Goal: Use online tool/utility: Utilize a website feature to perform a specific function

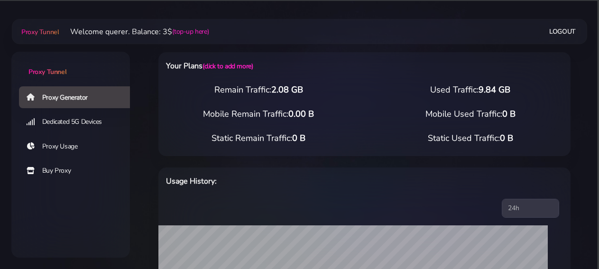
select select "CA"
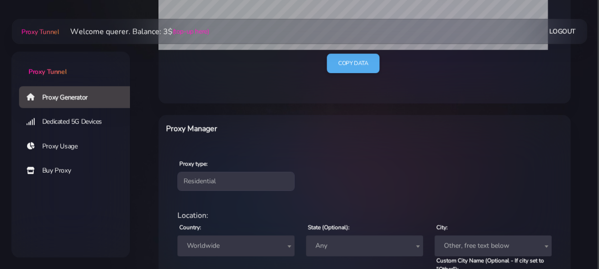
scroll to position [247, 0]
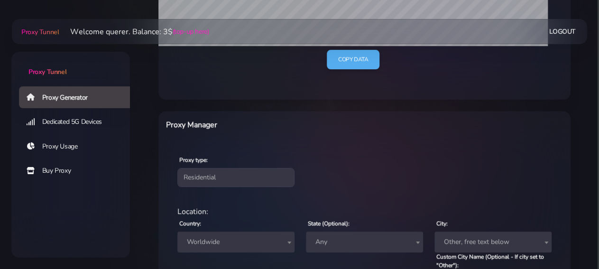
click at [358, 161] on div "Proxy type: Residential Static Mobile" at bounding box center [364, 170] width 408 height 56
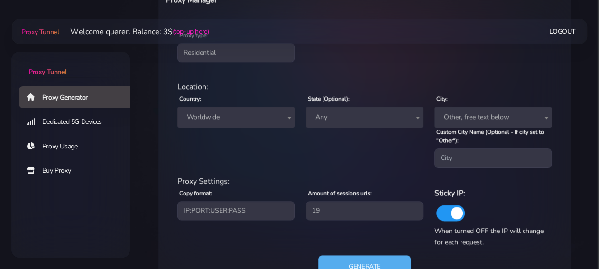
scroll to position [394, 0]
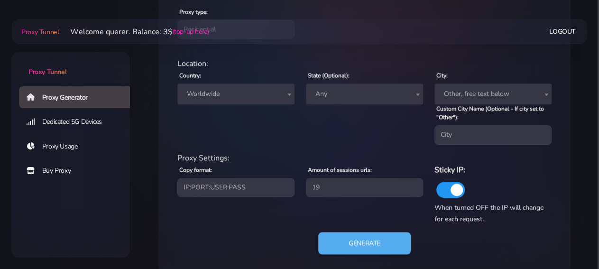
click at [260, 101] on span "Worldwide" at bounding box center [235, 93] width 117 height 21
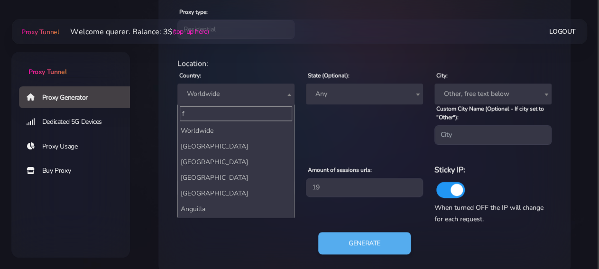
scroll to position [0, 0]
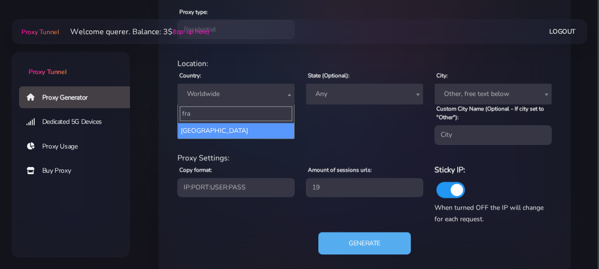
type input "fra"
select select "FR"
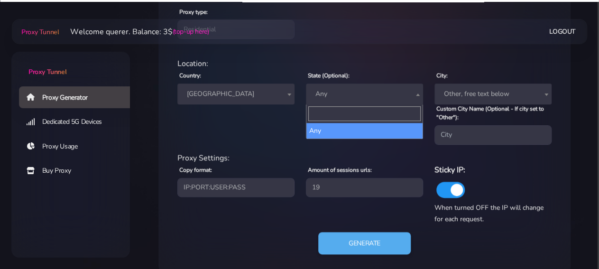
click at [358, 99] on span "Any" at bounding box center [364, 93] width 106 height 13
click at [366, 61] on div "Location:" at bounding box center [364, 63] width 385 height 11
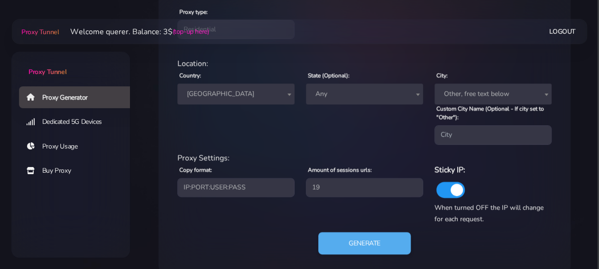
click at [383, 95] on span "Any" at bounding box center [364, 93] width 106 height 13
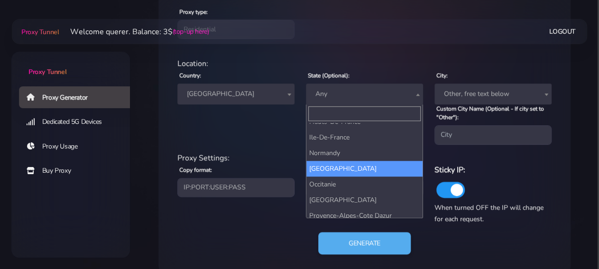
scroll to position [124, 0]
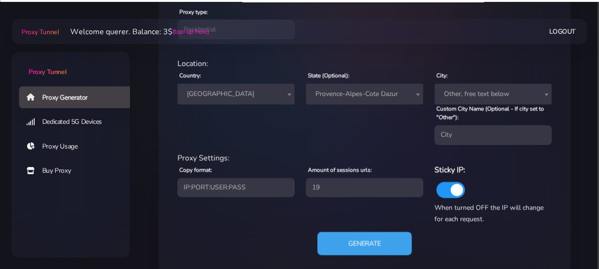
click at [367, 240] on button "Generate" at bounding box center [364, 242] width 94 height 23
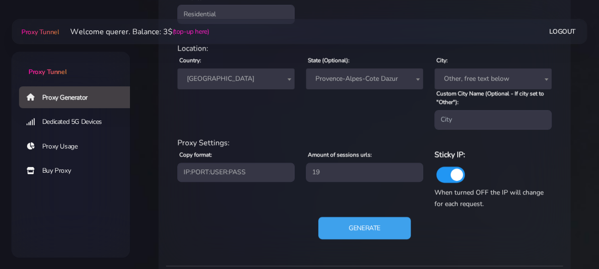
scroll to position [705, 0]
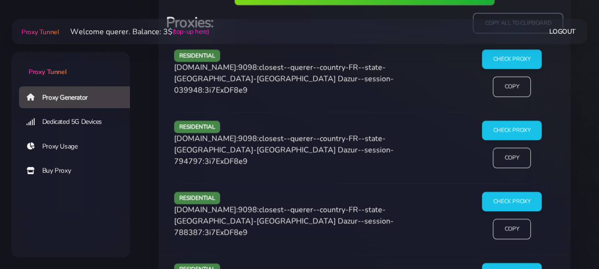
click at [479, 54] on div "Check Proxy Copy" at bounding box center [511, 76] width 98 height 55
click at [496, 58] on input "Check Proxy" at bounding box center [511, 59] width 61 height 20
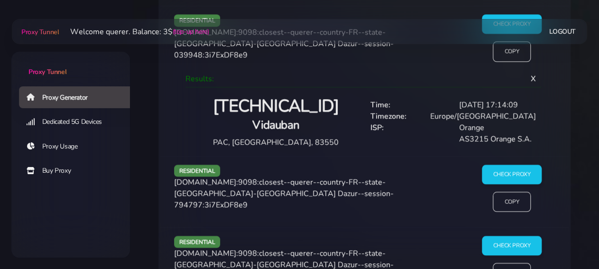
click at [275, 108] on h2 "[TECHNICAL_ID]" at bounding box center [276, 106] width 166 height 22
click at [509, 172] on input "Check Proxy" at bounding box center [511, 174] width 61 height 20
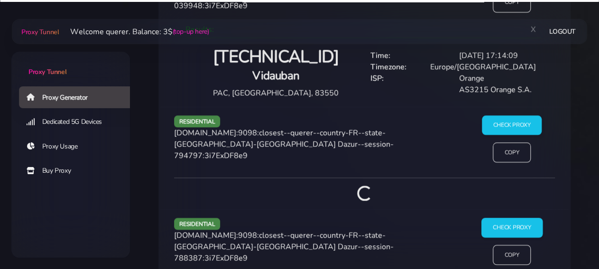
click at [512, 223] on input "Check Proxy" at bounding box center [511, 227] width 61 height 20
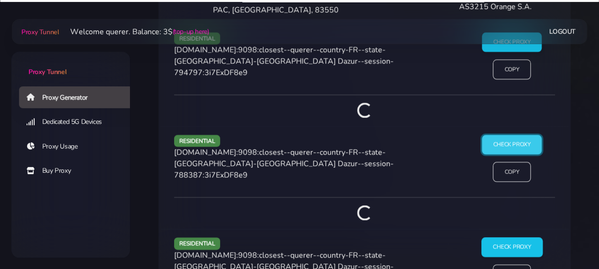
scroll to position [903, 0]
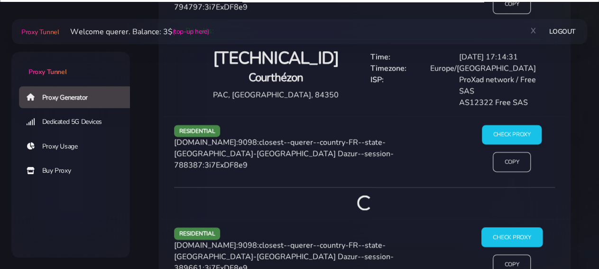
click at [520, 237] on input "Check Proxy" at bounding box center [511, 238] width 61 height 20
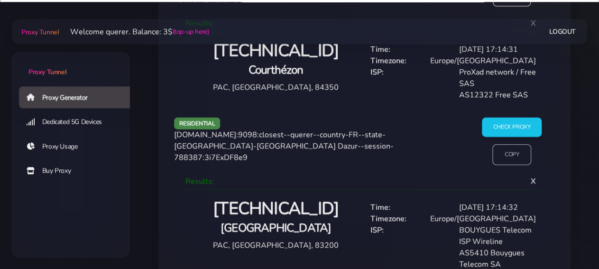
scroll to position [1050, 0]
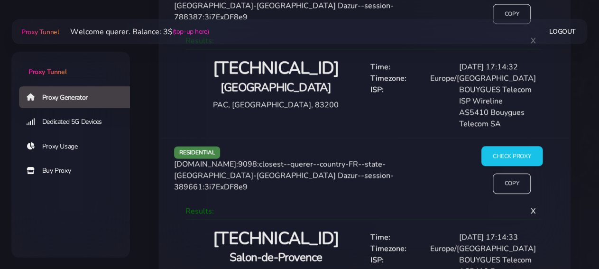
click at [519, 153] on input "Check Proxy" at bounding box center [511, 156] width 61 height 20
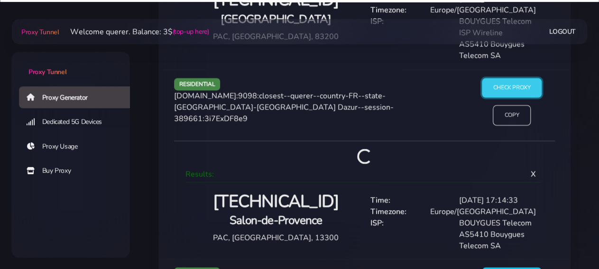
scroll to position [1198, 0]
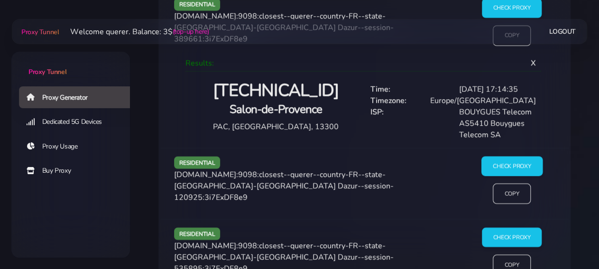
click at [510, 158] on input "Check Proxy" at bounding box center [511, 166] width 61 height 20
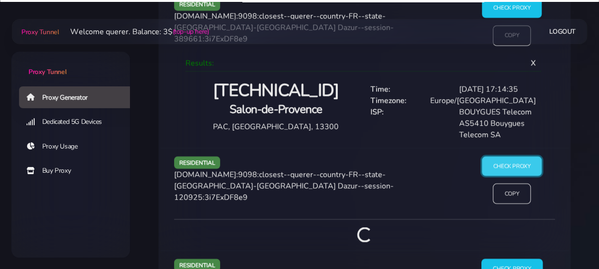
scroll to position [1297, 0]
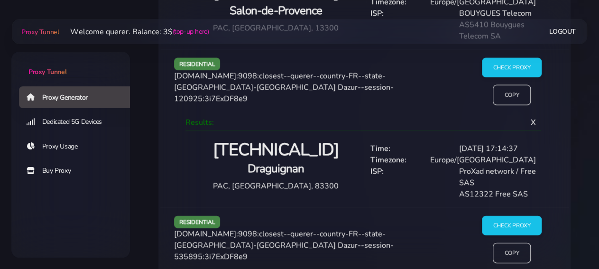
click at [513, 168] on div "ProXad network / Free SAS" at bounding box center [497, 176] width 89 height 23
click at [518, 212] on div "residential [DOMAIN_NAME]:9098:closest--querer--country-FR--state-[GEOGRAPHIC_D…" at bounding box center [364, 242] width 408 height 71
click at [513, 223] on input "Check Proxy" at bounding box center [511, 226] width 61 height 20
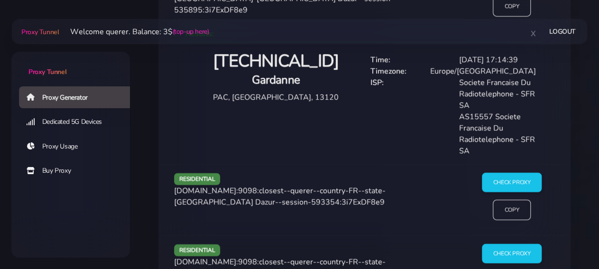
scroll to position [1445, 0]
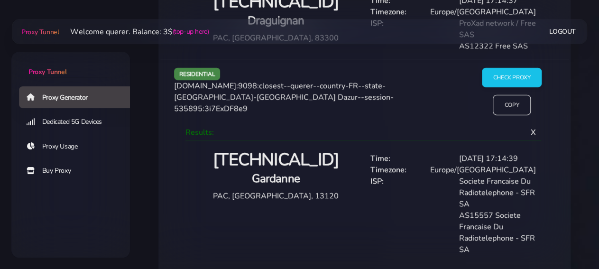
click at [251, 157] on h2 "[TECHNICAL_ID]" at bounding box center [276, 160] width 166 height 22
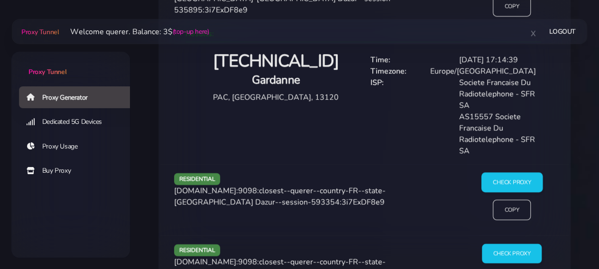
click at [514, 174] on input "Check Proxy" at bounding box center [511, 183] width 61 height 20
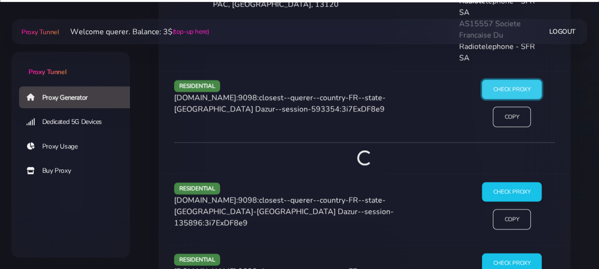
scroll to position [1642, 0]
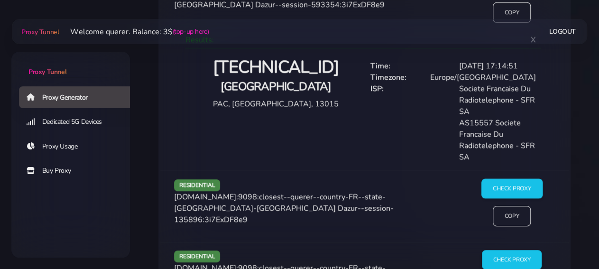
click at [499, 182] on input "Check Proxy" at bounding box center [511, 189] width 61 height 20
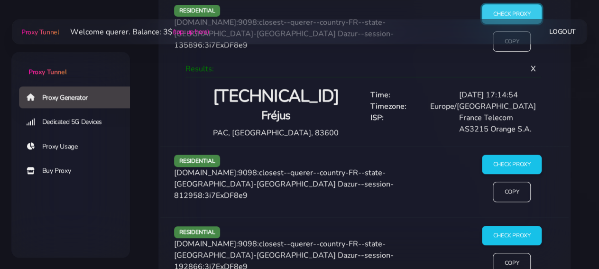
scroll to position [1987, 0]
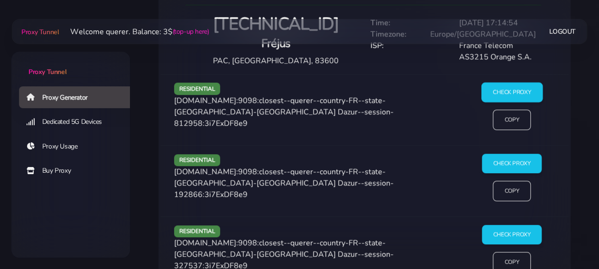
click at [510, 83] on input "Check Proxy" at bounding box center [511, 92] width 61 height 20
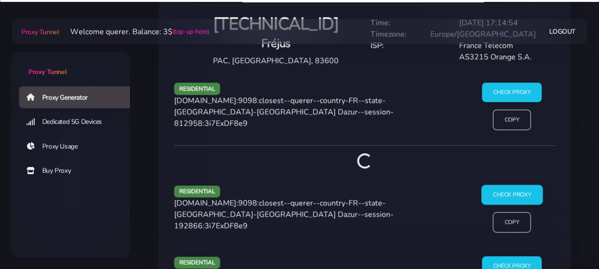
click at [504, 189] on input "Check Proxy" at bounding box center [511, 195] width 61 height 20
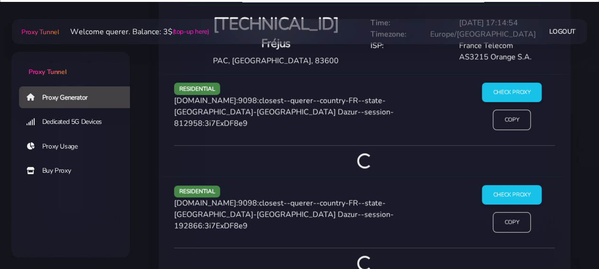
drag, startPoint x: 471, startPoint y: 155, endPoint x: 345, endPoint y: 148, distance: 125.8
click at [387, 155] on div at bounding box center [364, 161] width 393 height 16
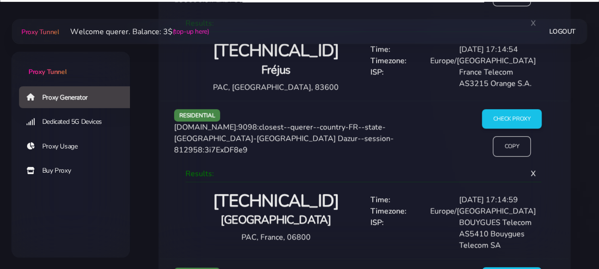
scroll to position [1938, 0]
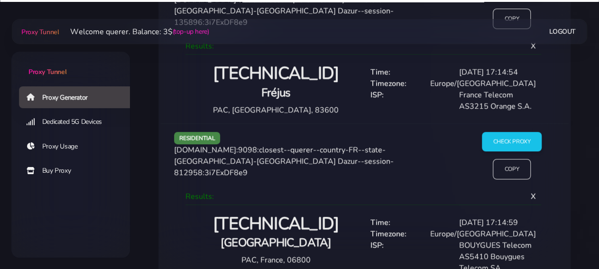
click at [272, 71] on h2 "[TECHNICAL_ID]" at bounding box center [276, 74] width 166 height 22
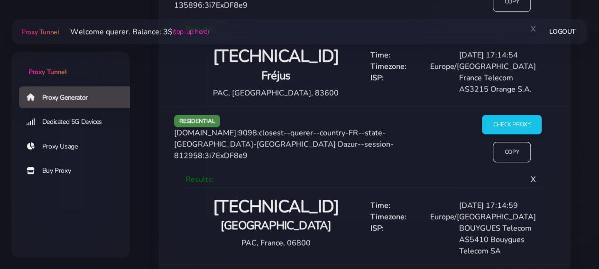
scroll to position [2036, 0]
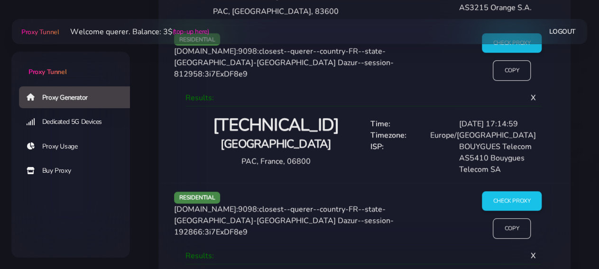
click at [252, 114] on h2 "[TECHNICAL_ID]" at bounding box center [276, 125] width 166 height 22
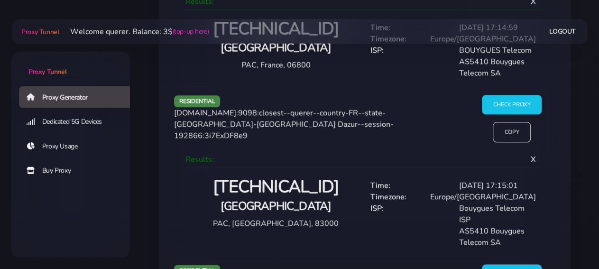
scroll to position [2135, 0]
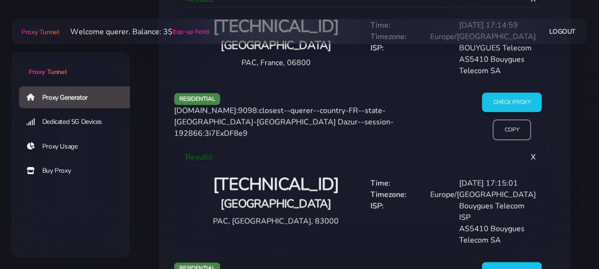
click at [296, 188] on h2 "[TECHNICAL_ID]" at bounding box center [276, 184] width 166 height 22
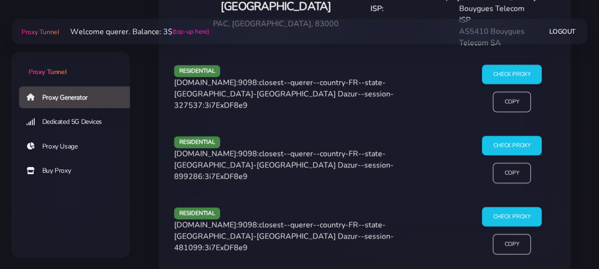
click at [507, 128] on div "residential [DOMAIN_NAME]:9098:closest--querer--country-FR--state-[GEOGRAPHIC_D…" at bounding box center [364, 163] width 408 height 71
click at [501, 56] on div "residential [DOMAIN_NAME]:9098:closest--querer--country-FR--state-[GEOGRAPHIC_D…" at bounding box center [364, 91] width 408 height 71
click at [507, 68] on input "Check Proxy" at bounding box center [511, 74] width 61 height 20
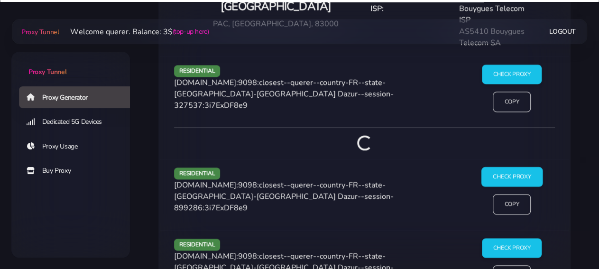
click at [506, 178] on input "Check Proxy" at bounding box center [511, 177] width 61 height 20
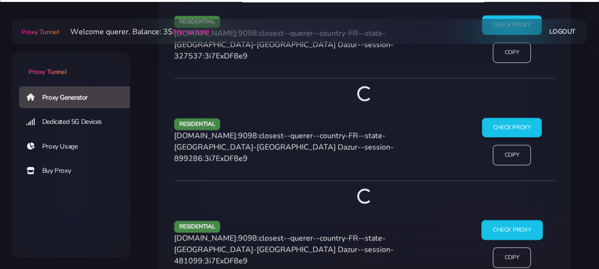
click at [512, 220] on input "Check Proxy" at bounding box center [511, 230] width 61 height 20
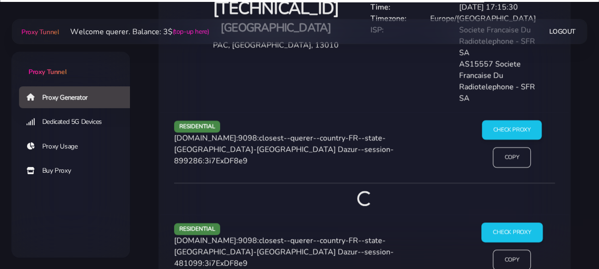
click at [511, 230] on input "Check Proxy" at bounding box center [511, 232] width 61 height 20
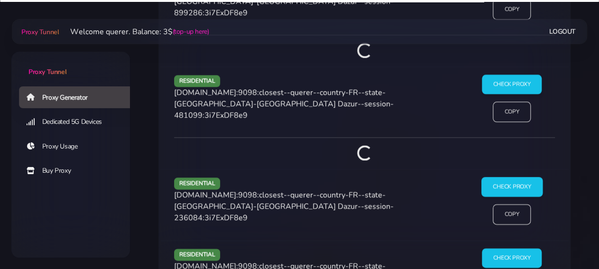
click at [513, 178] on input "Check Proxy" at bounding box center [511, 187] width 61 height 20
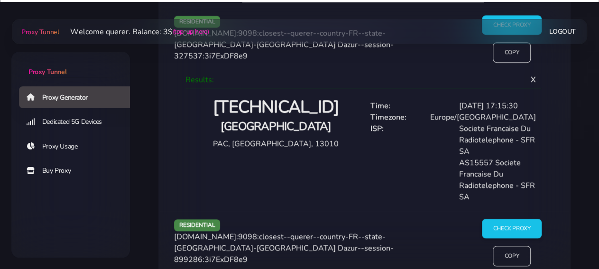
scroll to position [2283, 0]
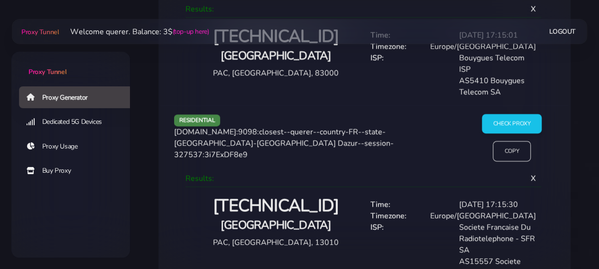
click at [288, 202] on h2 "[TECHNICAL_ID]" at bounding box center [276, 206] width 166 height 22
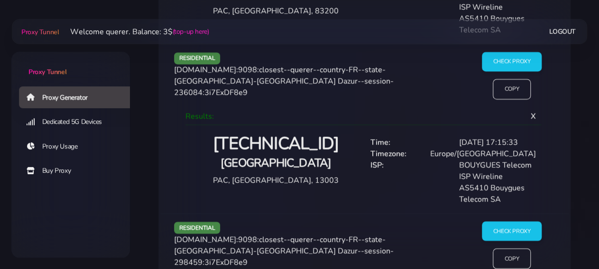
scroll to position [2825, 0]
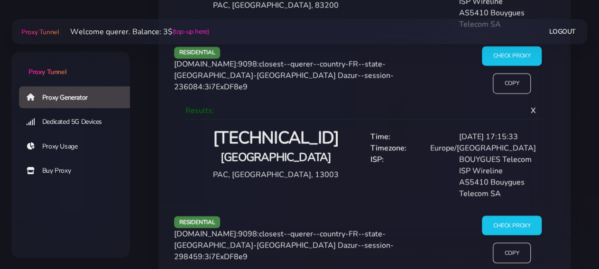
click at [252, 128] on h2 "[TECHNICAL_ID]" at bounding box center [276, 139] width 166 height 22
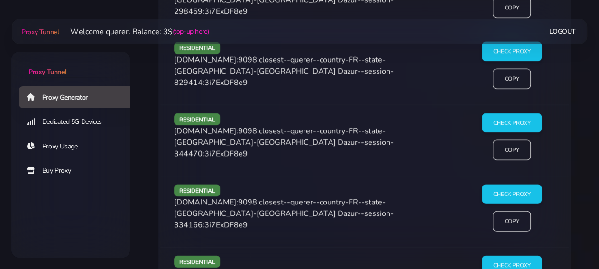
scroll to position [3072, 0]
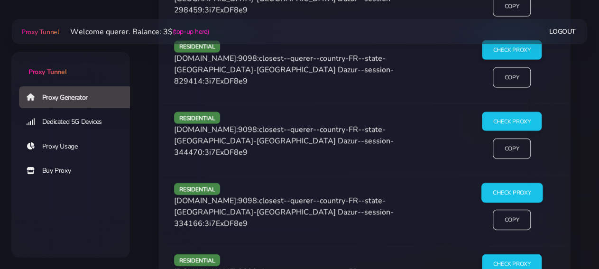
click at [511, 183] on input "Check Proxy" at bounding box center [511, 193] width 61 height 20
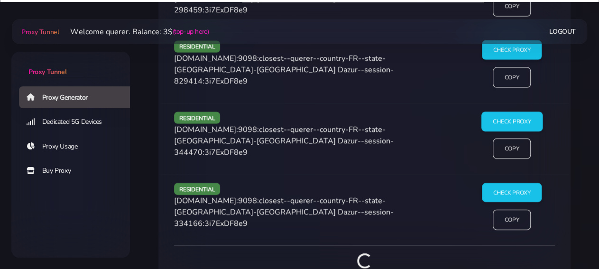
click at [511, 111] on input "Check Proxy" at bounding box center [511, 121] width 61 height 20
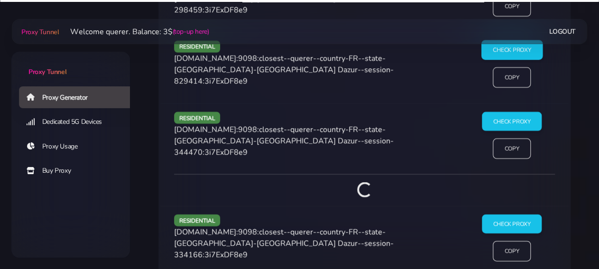
click at [500, 52] on input "Check Proxy" at bounding box center [511, 50] width 61 height 20
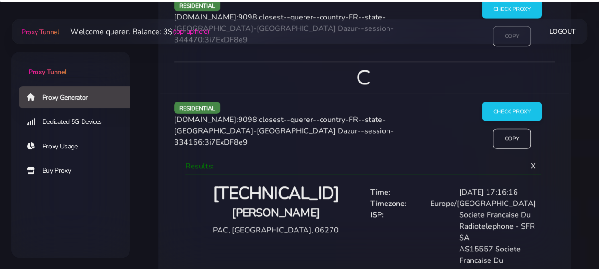
click at [511, 209] on div "Societe Francaise Du Radiotelephone - SFR SA" at bounding box center [497, 226] width 89 height 34
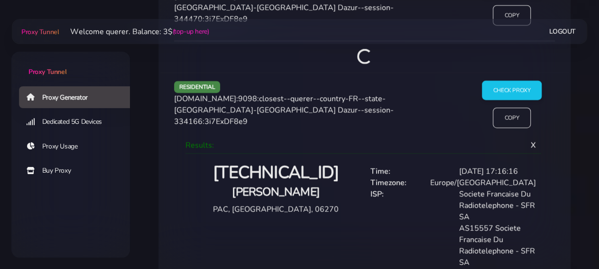
scroll to position [3267, 0]
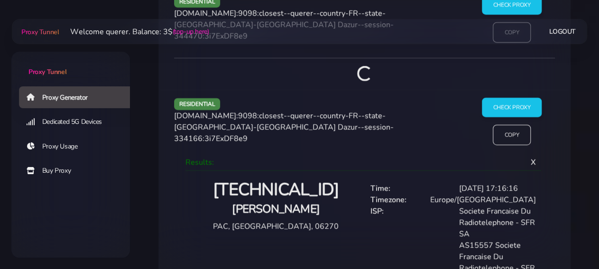
click at [274, 187] on h2 "[TECHNICAL_ID]" at bounding box center [276, 190] width 166 height 22
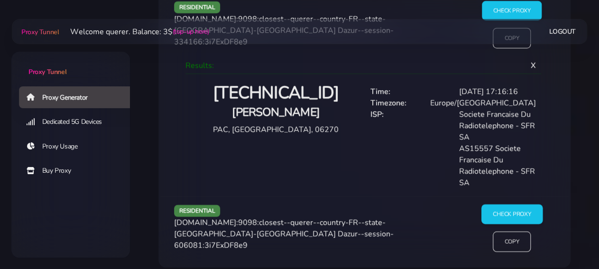
click at [520, 204] on input "Check Proxy" at bounding box center [511, 214] width 61 height 20
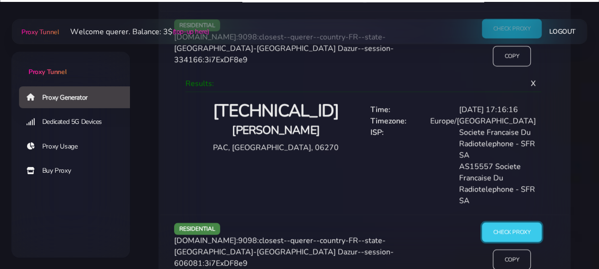
scroll to position [3443, 0]
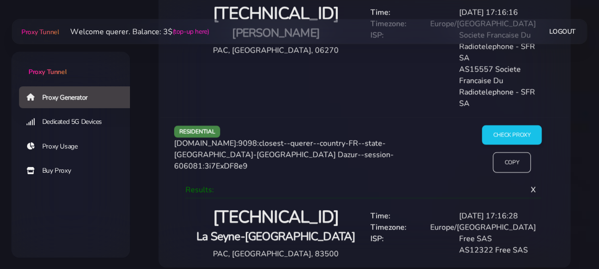
click at [300, 215] on h2 "[TECHNICAL_ID]" at bounding box center [276, 217] width 166 height 22
click at [299, 214] on h2 "[TECHNICAL_ID]" at bounding box center [276, 217] width 166 height 22
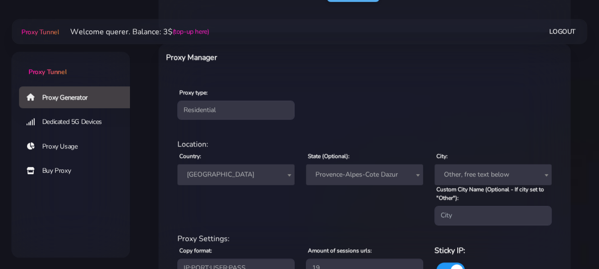
scroll to position [412, 0]
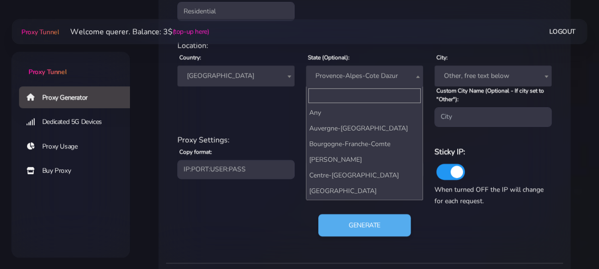
click at [342, 77] on span "Provence-Alpes-Cote Dazur" at bounding box center [364, 75] width 106 height 13
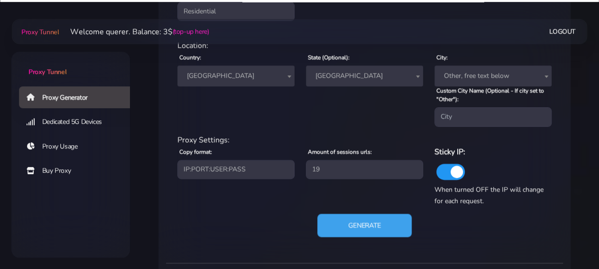
click at [364, 215] on button "Generate" at bounding box center [364, 224] width 94 height 23
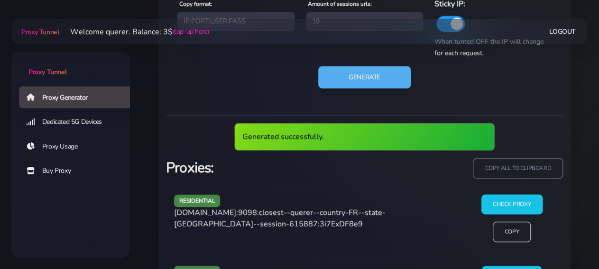
drag, startPoint x: 518, startPoint y: 202, endPoint x: 532, endPoint y: 192, distance: 17.0
click at [518, 203] on input "Check Proxy" at bounding box center [511, 204] width 61 height 20
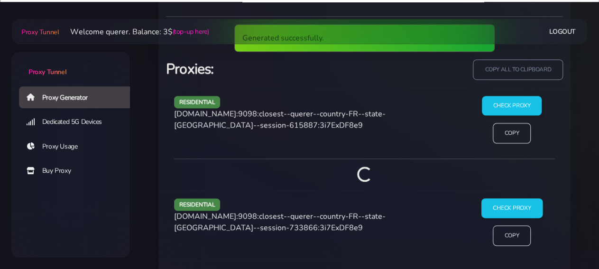
click at [522, 202] on input "Check Proxy" at bounding box center [511, 208] width 61 height 20
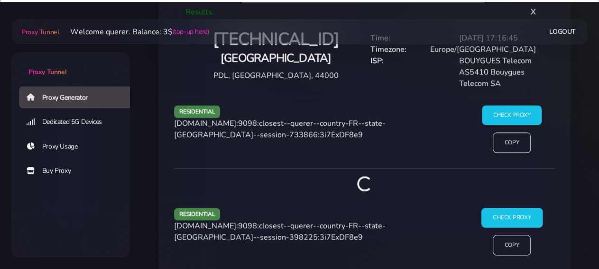
click at [520, 209] on input "Check Proxy" at bounding box center [511, 218] width 61 height 20
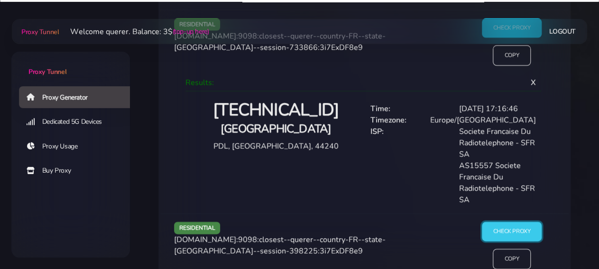
scroll to position [871, 0]
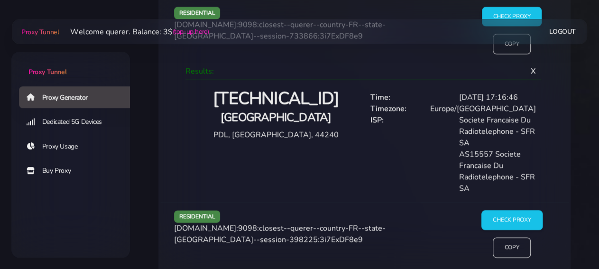
click at [512, 213] on input "Check Proxy" at bounding box center [511, 220] width 61 height 20
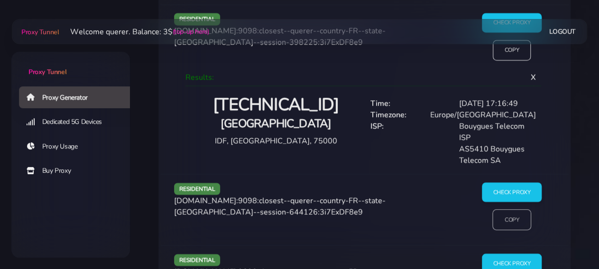
click at [514, 214] on input "Copy" at bounding box center [511, 219] width 39 height 21
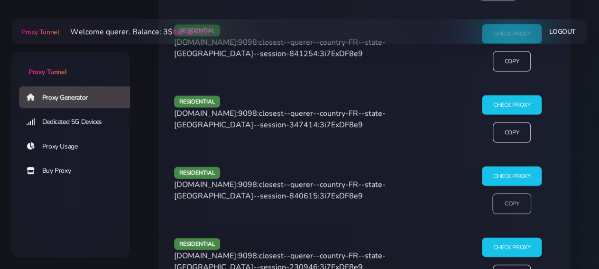
scroll to position [1315, 0]
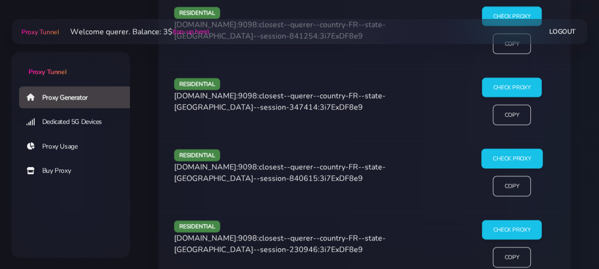
click at [513, 151] on input "Check Proxy" at bounding box center [511, 159] width 61 height 20
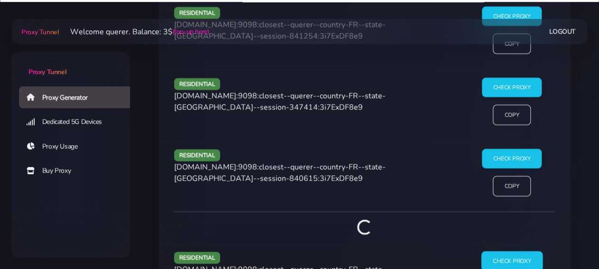
click at [506, 251] on input "Check Proxy" at bounding box center [511, 261] width 61 height 20
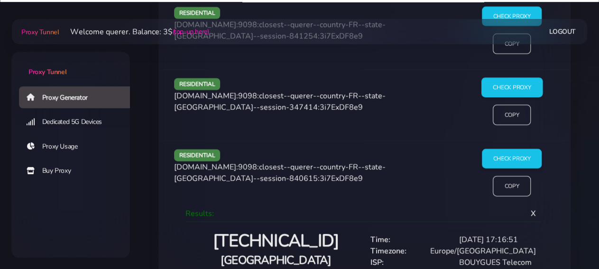
click at [492, 92] on input "Check Proxy" at bounding box center [511, 88] width 61 height 20
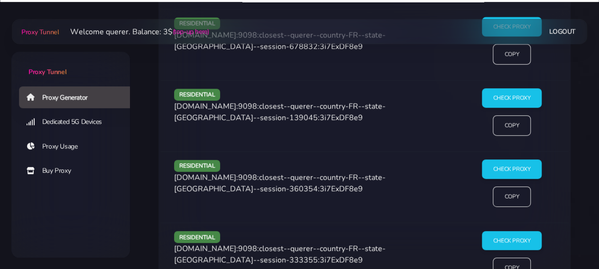
scroll to position [2153, 0]
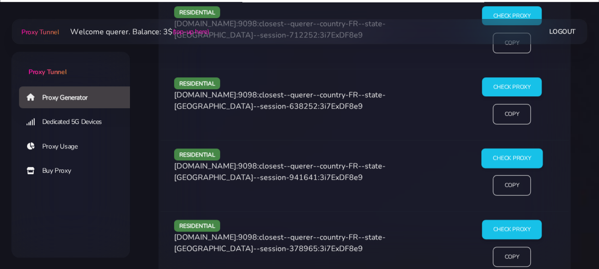
click at [512, 151] on input "Check Proxy" at bounding box center [511, 158] width 61 height 20
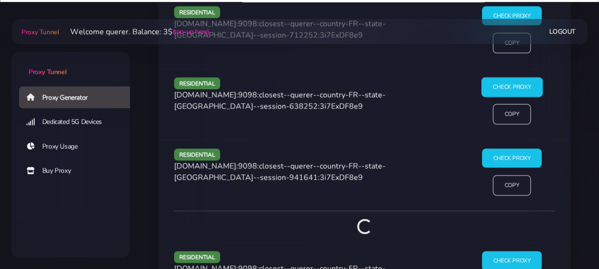
click at [504, 81] on input "Check Proxy" at bounding box center [511, 87] width 61 height 20
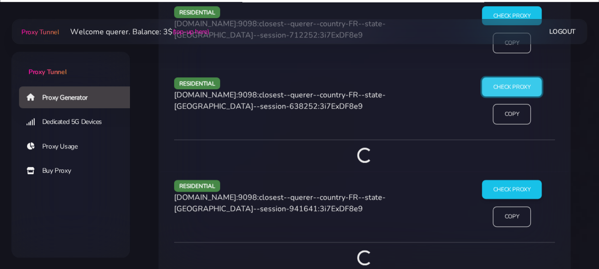
scroll to position [2060, 0]
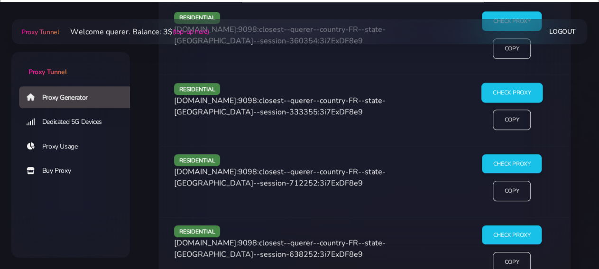
click at [505, 88] on input "Check Proxy" at bounding box center [511, 92] width 61 height 20
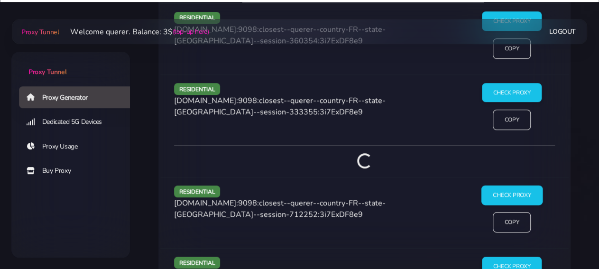
click at [512, 185] on input "Check Proxy" at bounding box center [511, 195] width 61 height 20
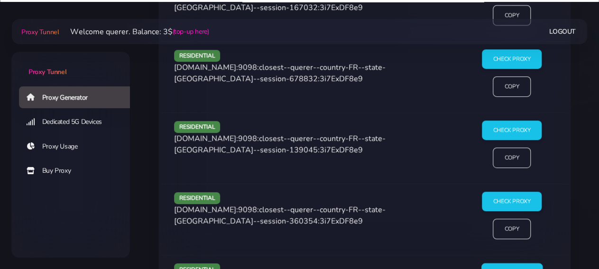
scroll to position [1863, 0]
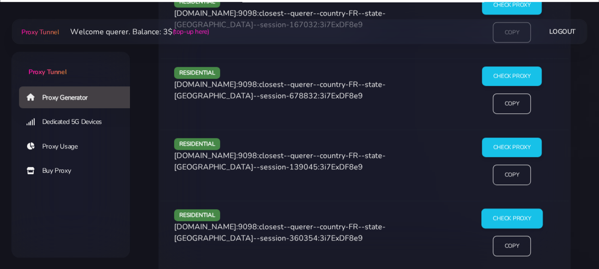
click at [504, 209] on input "Check Proxy" at bounding box center [511, 219] width 61 height 20
click at [504, 145] on input "Check Proxy" at bounding box center [511, 147] width 61 height 20
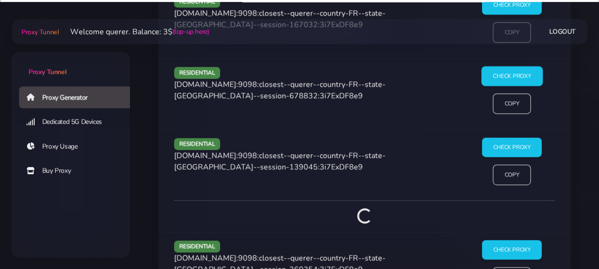
click at [511, 73] on input "Check Proxy" at bounding box center [511, 76] width 61 height 20
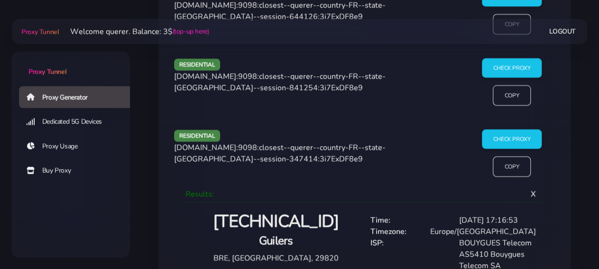
scroll to position [1222, 0]
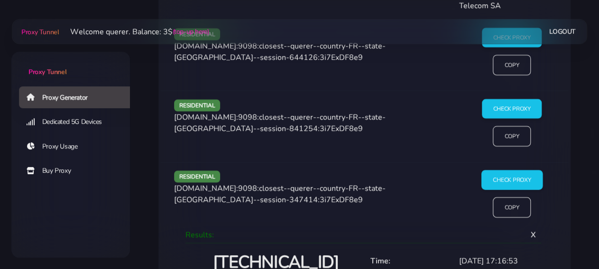
click at [519, 183] on input "Check Proxy" at bounding box center [511, 180] width 61 height 20
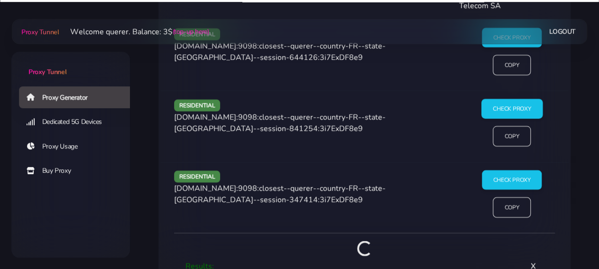
click at [525, 110] on input "Check Proxy" at bounding box center [511, 109] width 61 height 20
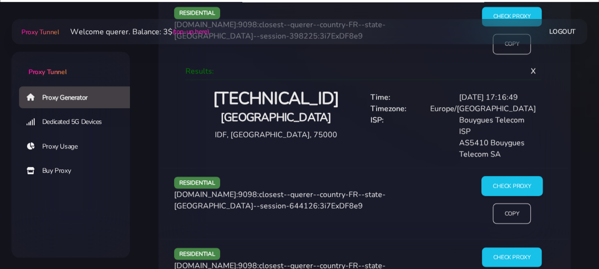
click at [511, 186] on input "Check Proxy" at bounding box center [511, 186] width 61 height 20
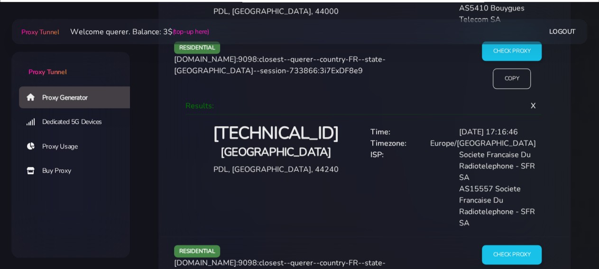
scroll to position [828, 0]
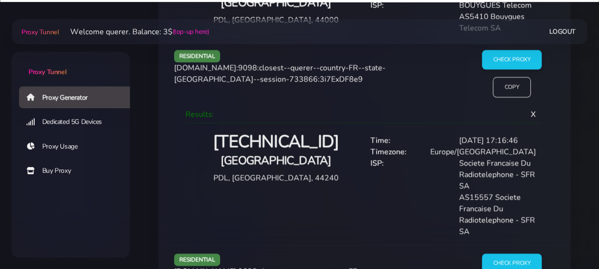
click at [290, 128] on div "[TECHNICAL_ID] [GEOGRAPHIC_DATA], [GEOGRAPHIC_DATA], 44240 Time: [DATE] 17:16:4…" at bounding box center [364, 182] width 355 height 110
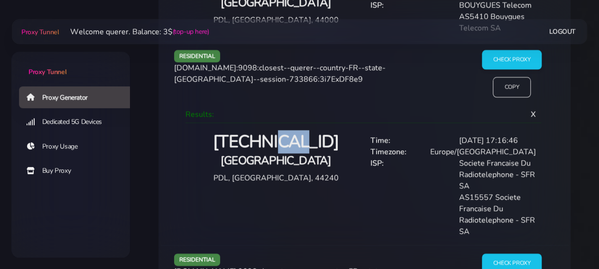
click at [290, 128] on div "[TECHNICAL_ID] [GEOGRAPHIC_DATA], [GEOGRAPHIC_DATA], 44240 Time: [DATE] 17:16:4…" at bounding box center [364, 182] width 355 height 110
click at [512, 83] on input "Copy" at bounding box center [511, 86] width 39 height 21
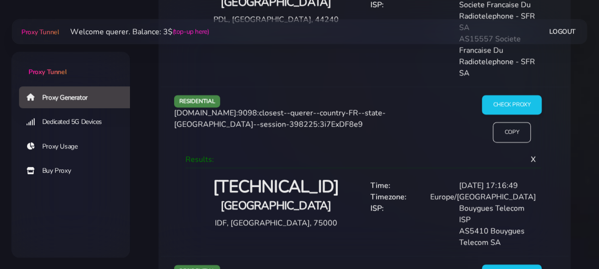
scroll to position [1025, 0]
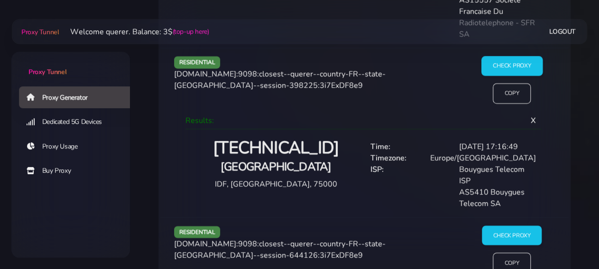
click at [512, 65] on input "Check Proxy" at bounding box center [511, 66] width 61 height 20
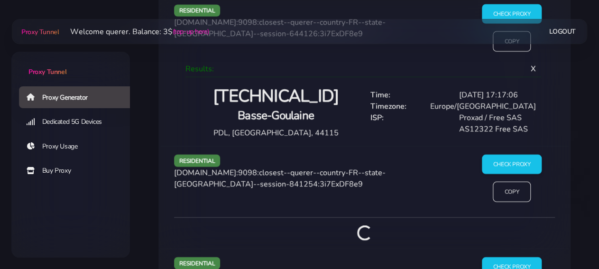
scroll to position [1240, 0]
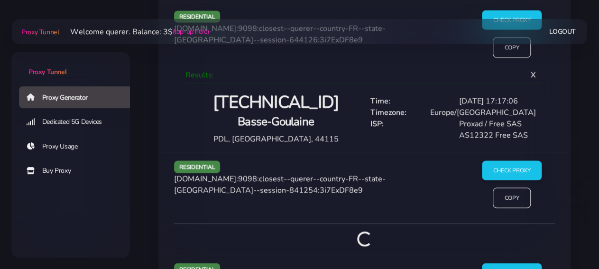
click at [288, 92] on h2 "[TECHNICAL_ID]" at bounding box center [276, 102] width 166 height 22
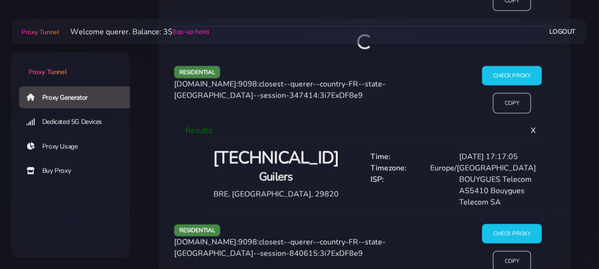
scroll to position [1585, 0]
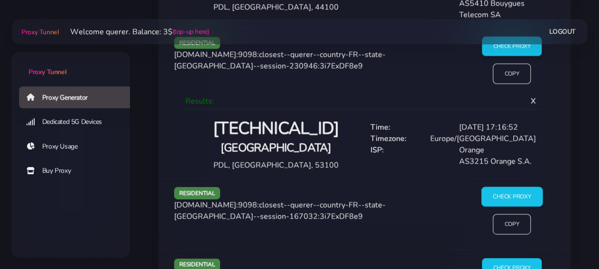
click at [512, 189] on input "Check Proxy" at bounding box center [511, 197] width 61 height 20
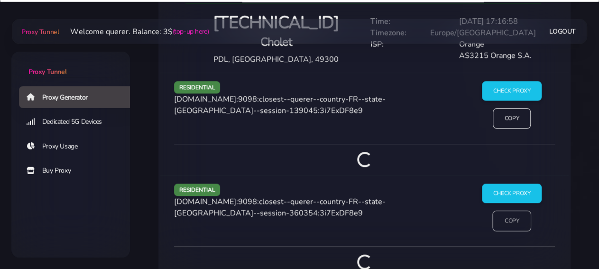
scroll to position [2176, 0]
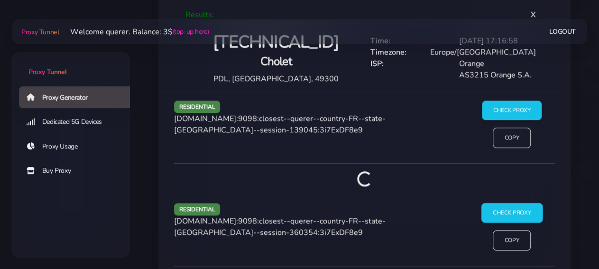
click at [506, 205] on input "Check Proxy" at bounding box center [511, 213] width 61 height 20
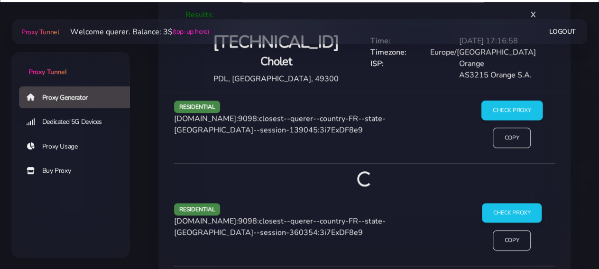
click at [510, 103] on input "Check Proxy" at bounding box center [511, 110] width 61 height 20
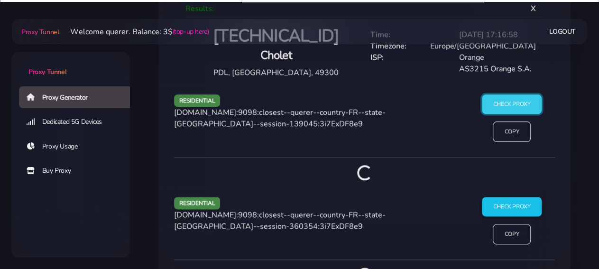
scroll to position [2275, 0]
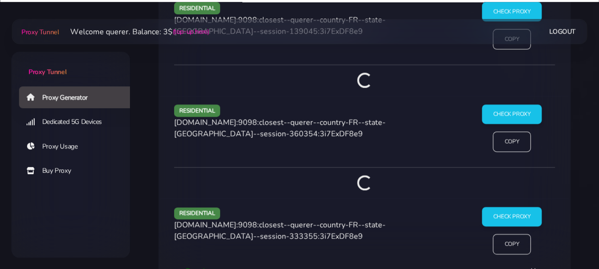
click at [509, 198] on div "residential [DOMAIN_NAME]:9098:closest--querer--country-FR--state-[GEOGRAPHIC_D…" at bounding box center [364, 273] width 408 height 150
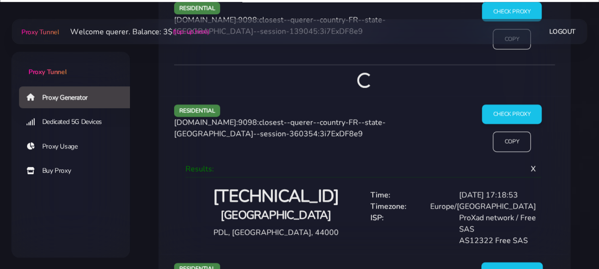
click at [513, 219] on div "ProXad network / Free SAS" at bounding box center [497, 223] width 89 height 23
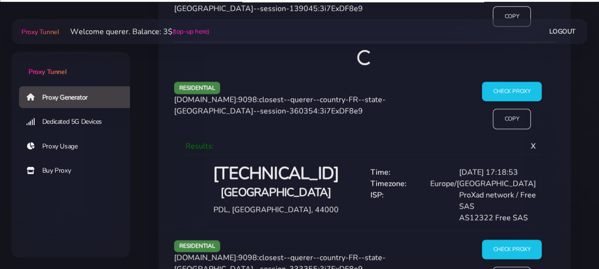
scroll to position [2324, 0]
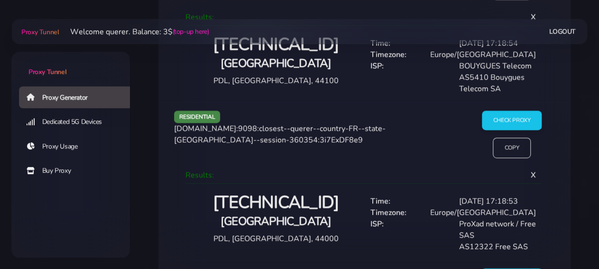
click at [512, 207] on div "Europe/[GEOGRAPHIC_DATA]" at bounding box center [482, 212] width 117 height 11
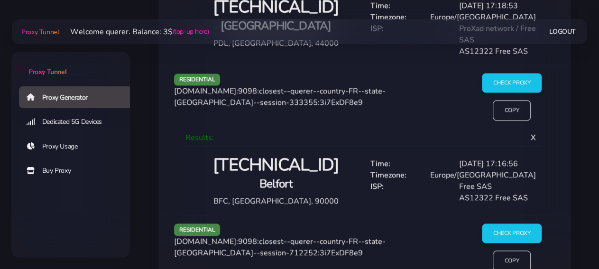
scroll to position [2521, 0]
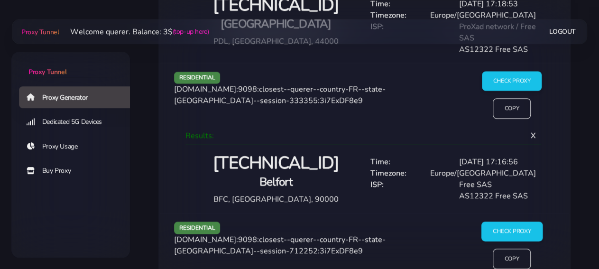
click at [506, 223] on input "Check Proxy" at bounding box center [511, 231] width 61 height 20
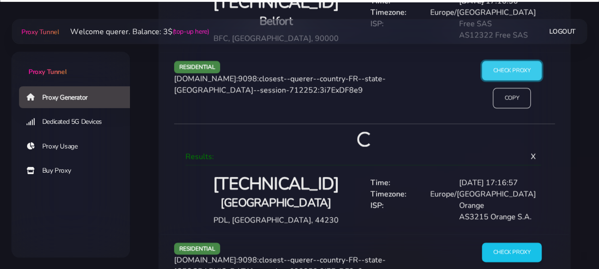
scroll to position [2719, 0]
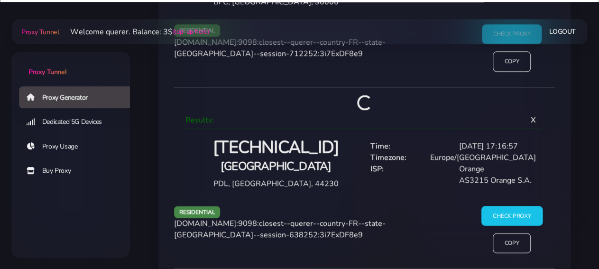
click at [515, 207] on input "Check Proxy" at bounding box center [511, 215] width 61 height 20
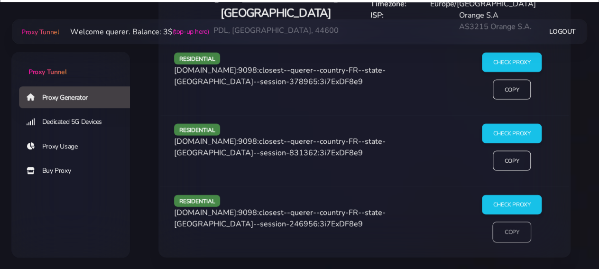
scroll to position [3082, 0]
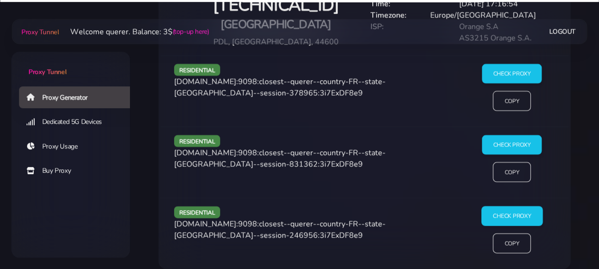
click at [511, 206] on input "Check Proxy" at bounding box center [511, 216] width 61 height 20
click at [516, 135] on input "Check Proxy" at bounding box center [511, 145] width 61 height 20
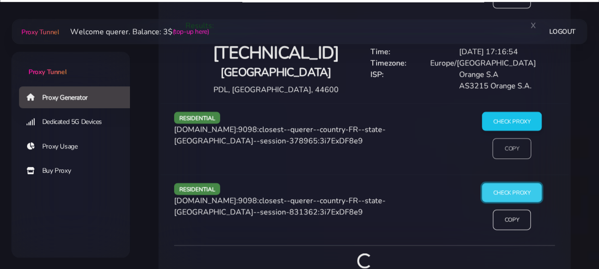
scroll to position [3129, 0]
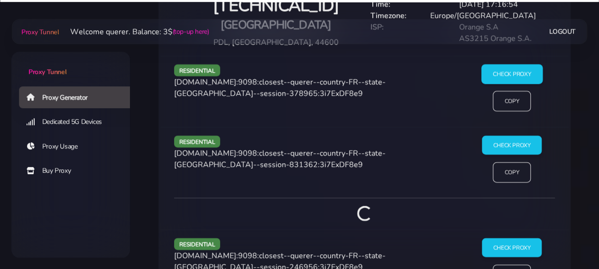
click at [500, 73] on input "Check Proxy" at bounding box center [511, 74] width 61 height 20
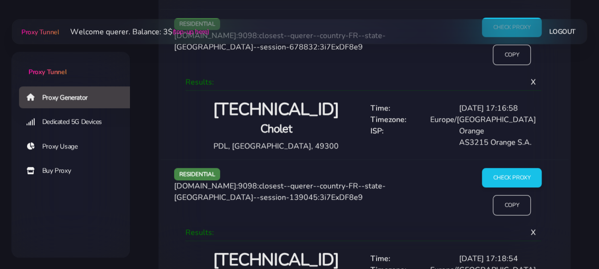
scroll to position [2094, 0]
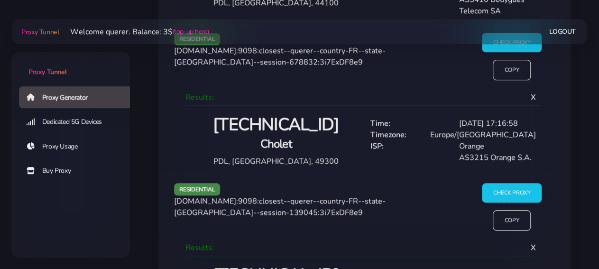
click at [296, 123] on h2 "[TECHNICAL_ID]" at bounding box center [276, 125] width 166 height 22
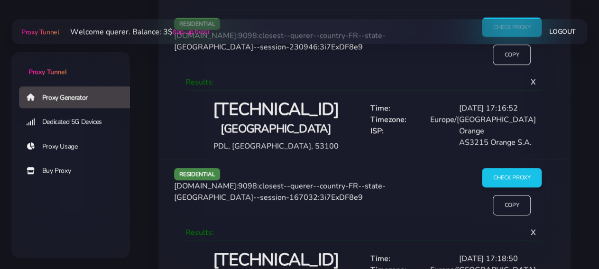
scroll to position [1798, 0]
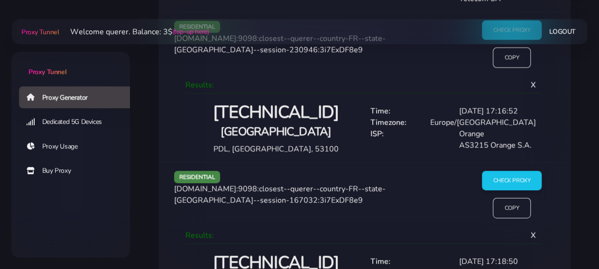
click at [308, 111] on h2 "[TECHNICAL_ID]" at bounding box center [276, 112] width 166 height 22
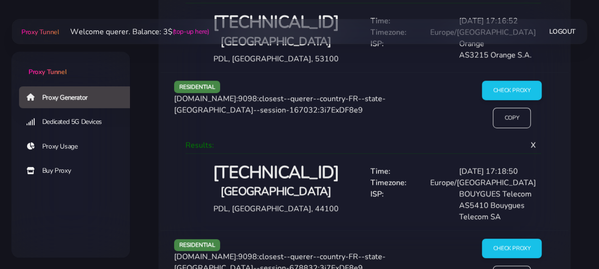
scroll to position [1897, 0]
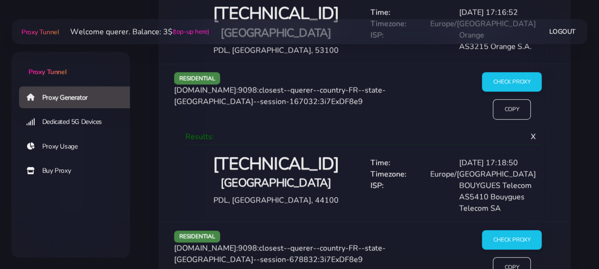
click at [310, 163] on h2 "[TECHNICAL_ID]" at bounding box center [276, 164] width 166 height 22
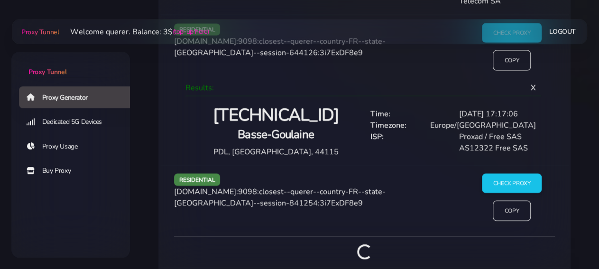
scroll to position [1206, 0]
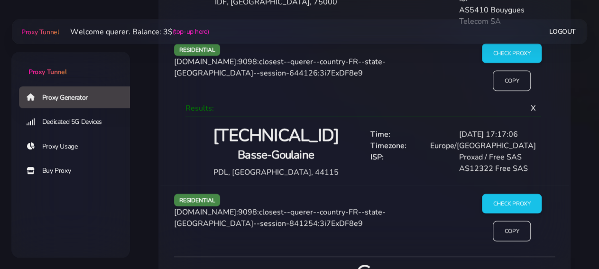
click at [319, 140] on h2 "[TECHNICAL_ID]" at bounding box center [276, 136] width 166 height 22
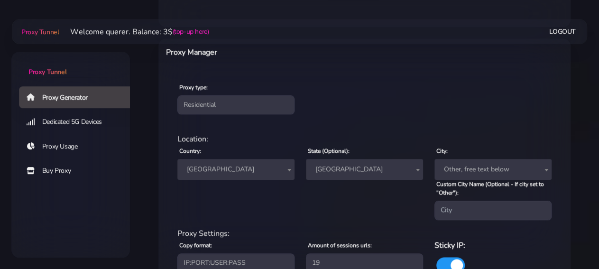
scroll to position [418, 0]
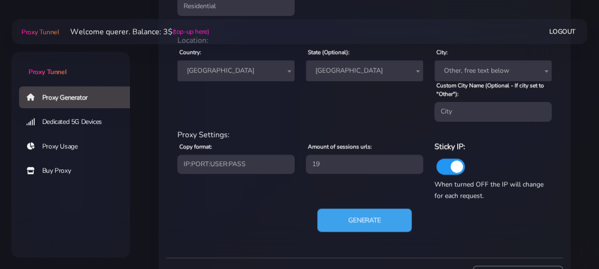
click at [363, 223] on button "Generate" at bounding box center [364, 219] width 94 height 23
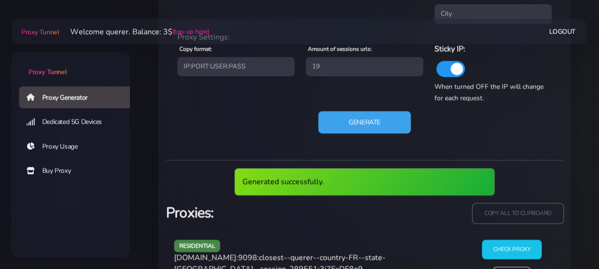
scroll to position [566, 0]
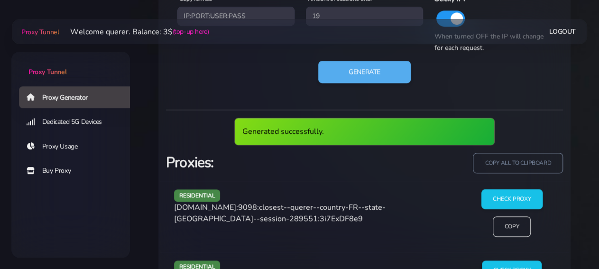
click at [506, 198] on input "Check Proxy" at bounding box center [511, 199] width 61 height 20
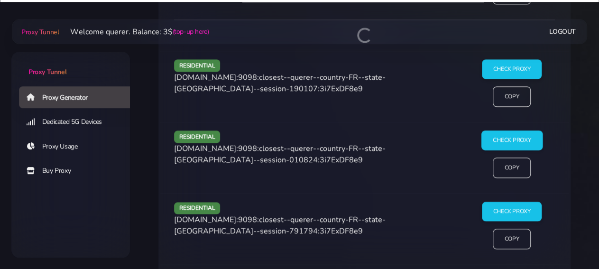
scroll to position [728, 0]
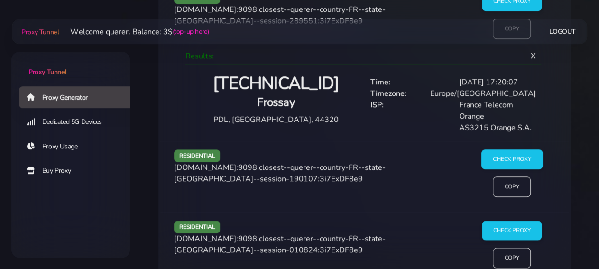
click at [510, 149] on input "Check Proxy" at bounding box center [511, 159] width 61 height 20
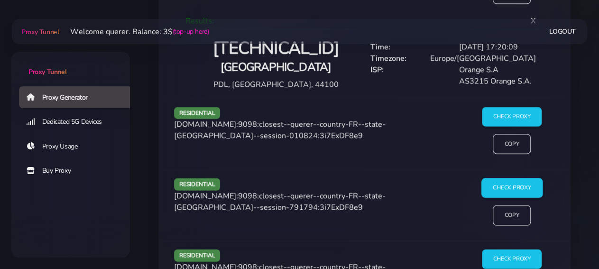
scroll to position [925, 0]
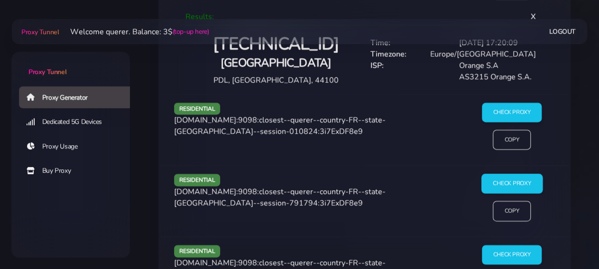
click at [517, 174] on input "Check Proxy" at bounding box center [511, 183] width 61 height 20
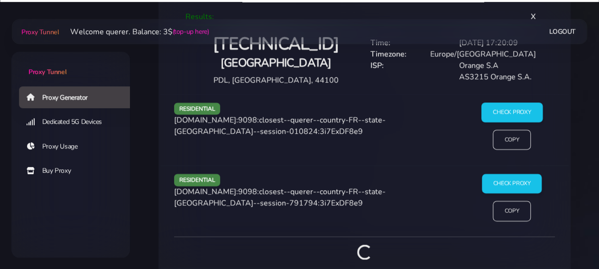
click at [513, 105] on input "Check Proxy" at bounding box center [511, 112] width 61 height 20
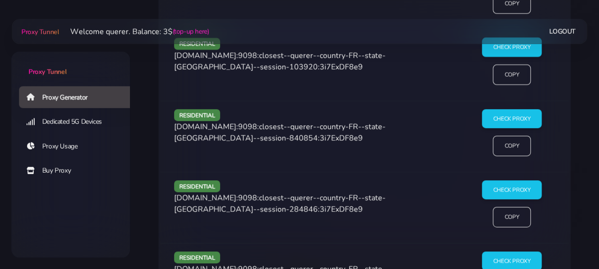
scroll to position [2157, 0]
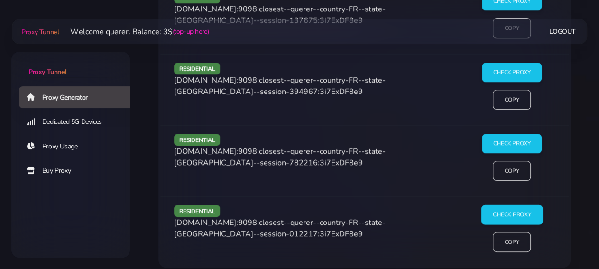
click at [497, 209] on input "Check Proxy" at bounding box center [511, 214] width 61 height 20
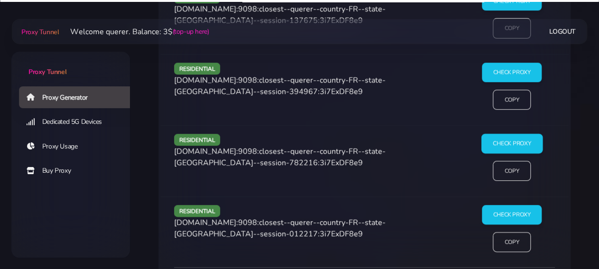
click at [508, 133] on input "Check Proxy" at bounding box center [511, 143] width 61 height 20
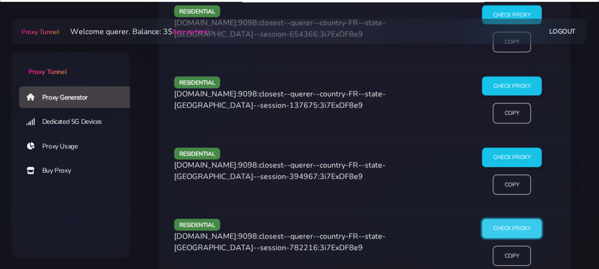
scroll to position [2059, 0]
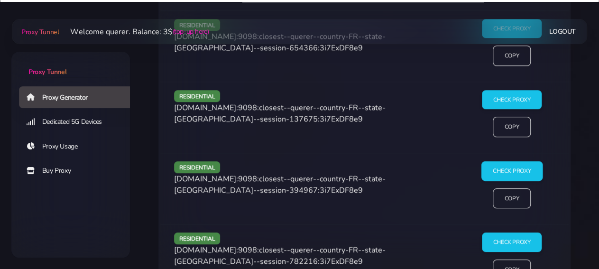
click at [512, 161] on input "Check Proxy" at bounding box center [511, 171] width 61 height 20
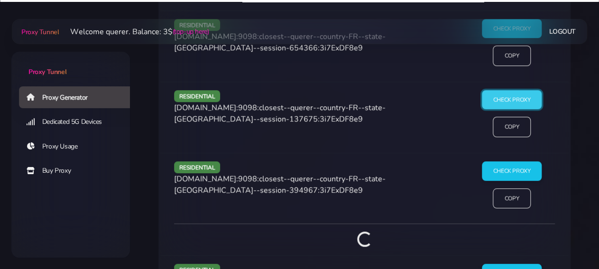
drag, startPoint x: 512, startPoint y: 94, endPoint x: 531, endPoint y: 133, distance: 43.5
click at [512, 94] on input "Check Proxy" at bounding box center [512, 99] width 60 height 19
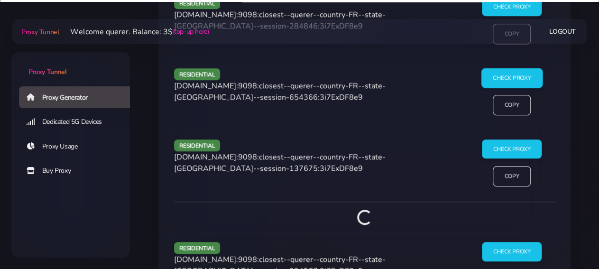
click at [507, 70] on input "Check Proxy" at bounding box center [511, 78] width 61 height 20
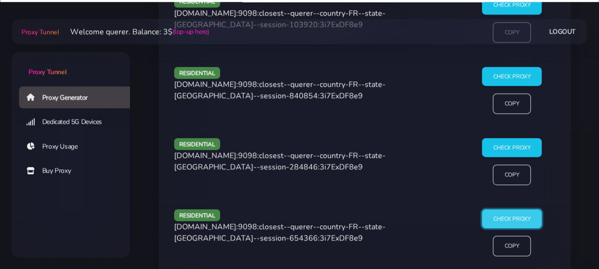
scroll to position [1862, 0]
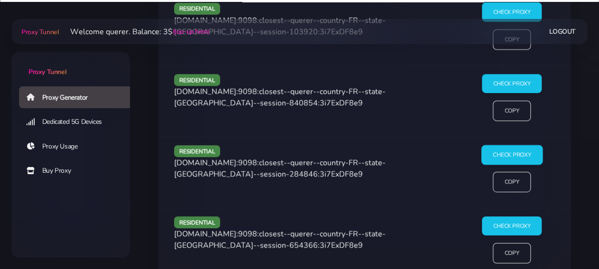
click at [510, 154] on input "Check Proxy" at bounding box center [511, 155] width 61 height 20
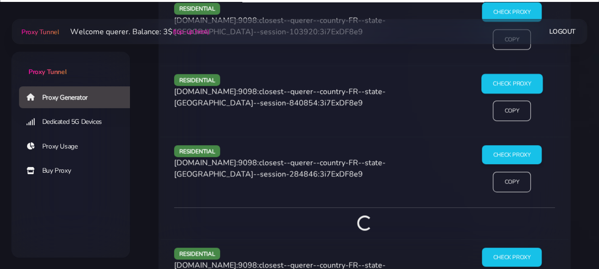
click at [512, 77] on input "Check Proxy" at bounding box center [511, 83] width 61 height 20
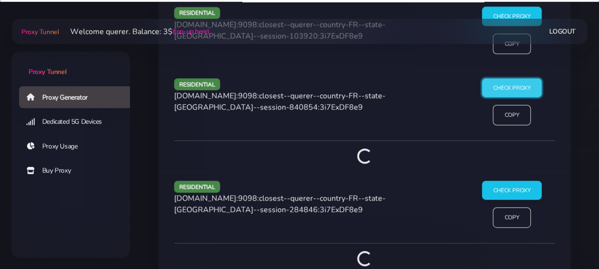
scroll to position [1714, 0]
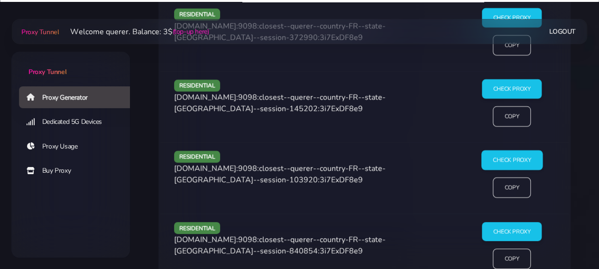
click at [516, 150] on input "Check Proxy" at bounding box center [511, 160] width 61 height 20
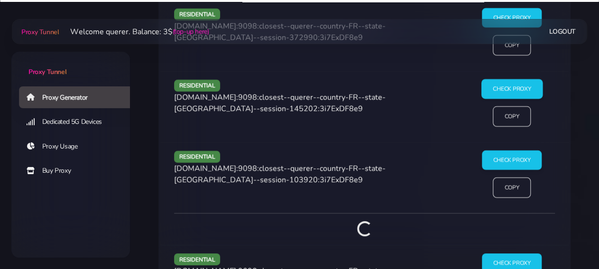
click at [521, 79] on input "Check Proxy" at bounding box center [511, 89] width 61 height 20
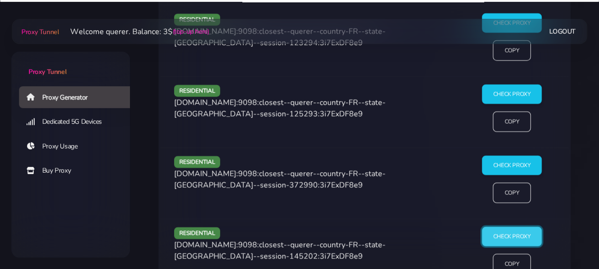
scroll to position [1566, 0]
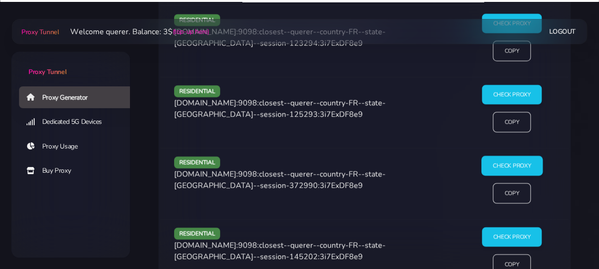
click at [510, 162] on input "Check Proxy" at bounding box center [511, 166] width 61 height 20
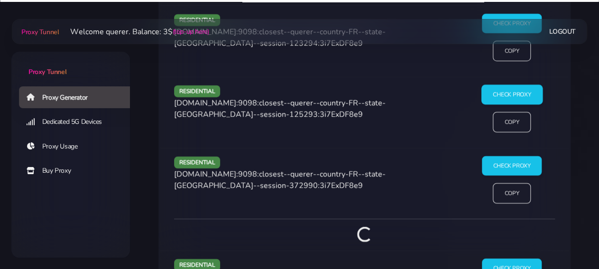
click at [509, 88] on input "Check Proxy" at bounding box center [511, 95] width 61 height 20
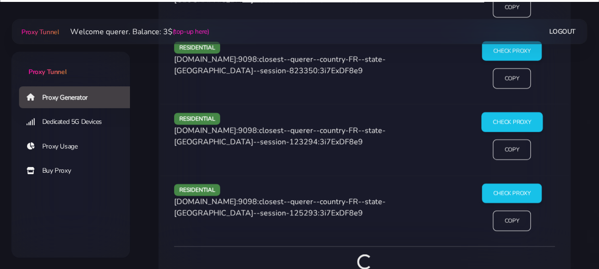
click at [517, 115] on input "Check Proxy" at bounding box center [511, 122] width 61 height 20
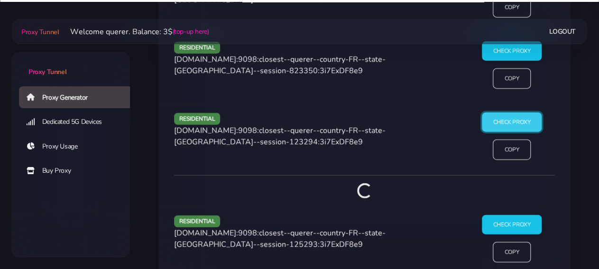
scroll to position [1319, 0]
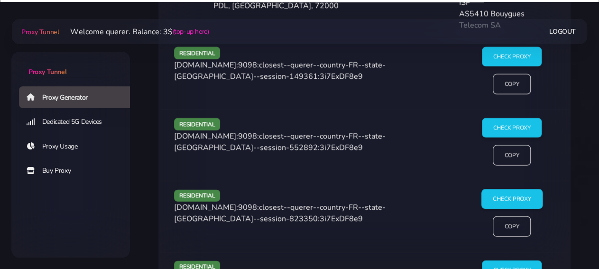
click at [503, 189] on input "Check Proxy" at bounding box center [511, 199] width 61 height 20
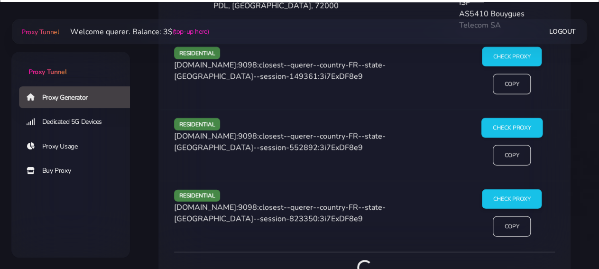
click at [510, 132] on input "Check Proxy" at bounding box center [511, 128] width 61 height 20
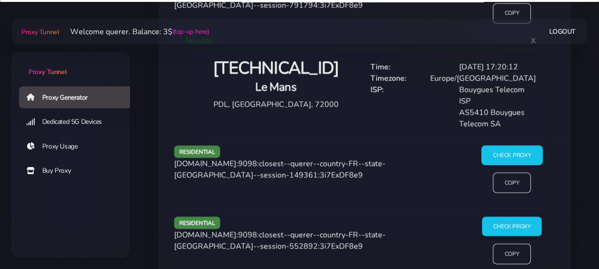
click at [515, 148] on input "Check Proxy" at bounding box center [511, 156] width 61 height 20
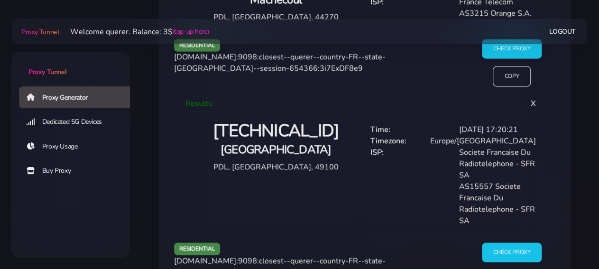
scroll to position [2765, 0]
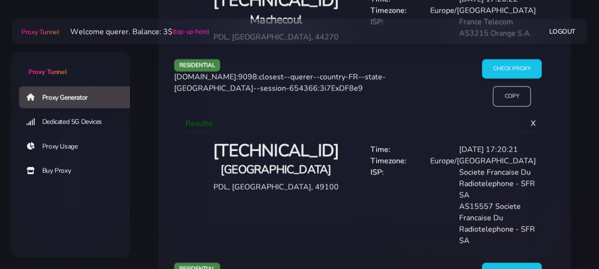
click at [302, 140] on h2 "[TECHNICAL_ID]" at bounding box center [276, 151] width 166 height 22
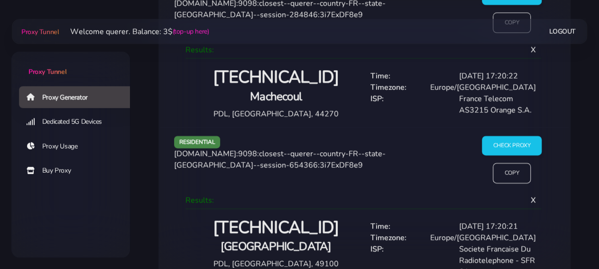
scroll to position [2617, 0]
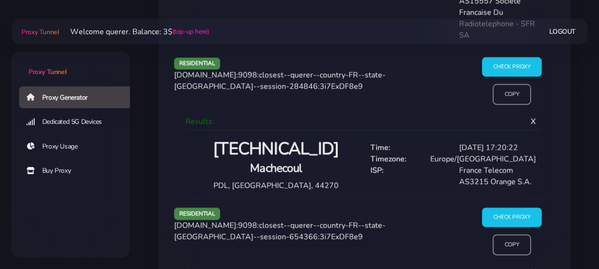
click at [304, 143] on h2 "[TECHNICAL_ID]" at bounding box center [276, 149] width 166 height 22
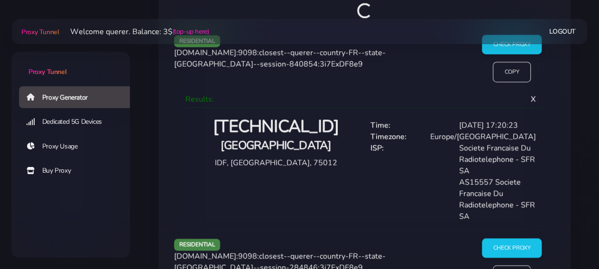
scroll to position [2419, 0]
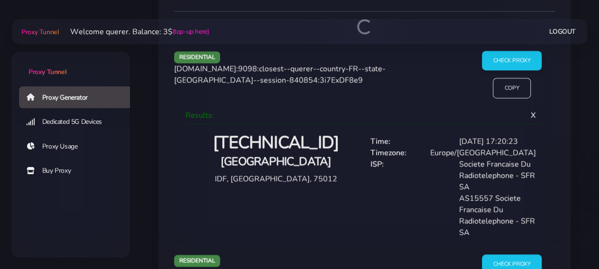
click at [305, 154] on h4 "[GEOGRAPHIC_DATA]" at bounding box center [276, 162] width 166 height 16
click at [302, 139] on h2 "[TECHNICAL_ID]" at bounding box center [276, 143] width 166 height 22
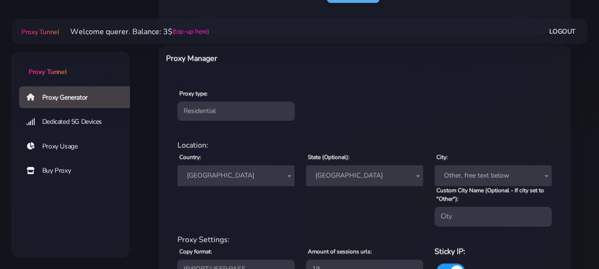
scroll to position [398, 0]
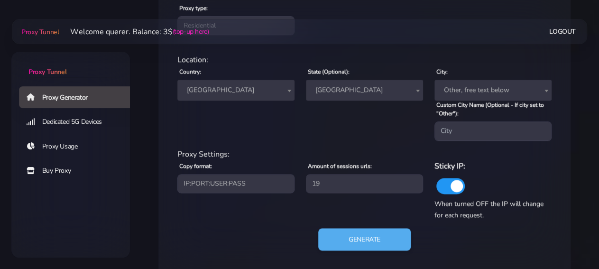
click at [363, 100] on span "[GEOGRAPHIC_DATA]" at bounding box center [364, 90] width 117 height 21
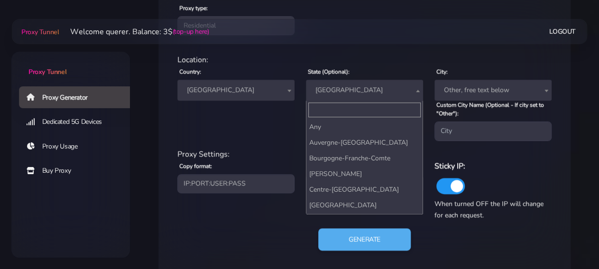
scroll to position [124, 0]
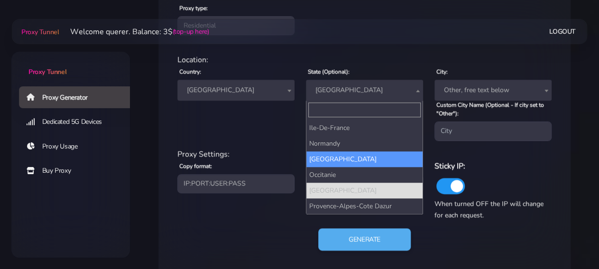
select select "[GEOGRAPHIC_DATA]"
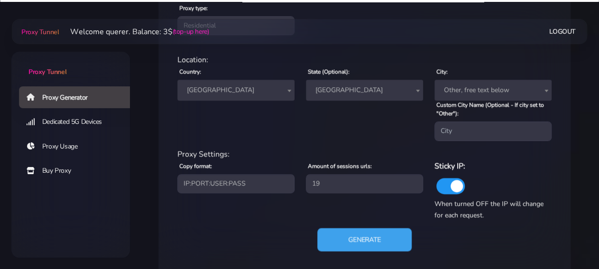
click at [364, 237] on button "Generate" at bounding box center [364, 239] width 94 height 23
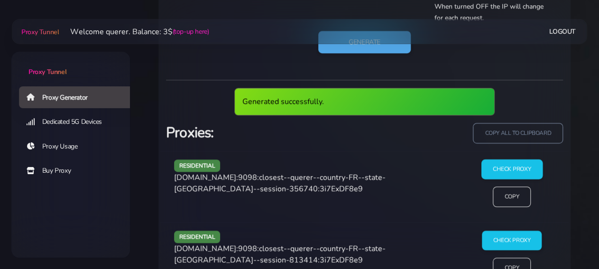
click at [511, 165] on input "Check Proxy" at bounding box center [511, 169] width 61 height 20
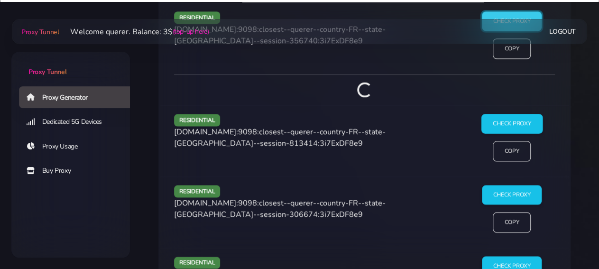
scroll to position [708, 0]
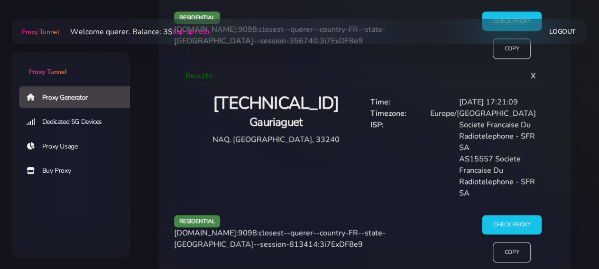
click at [286, 100] on h2 "[TECHNICAL_ID]" at bounding box center [276, 103] width 166 height 22
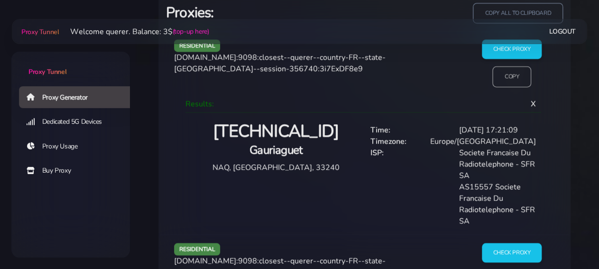
scroll to position [659, 0]
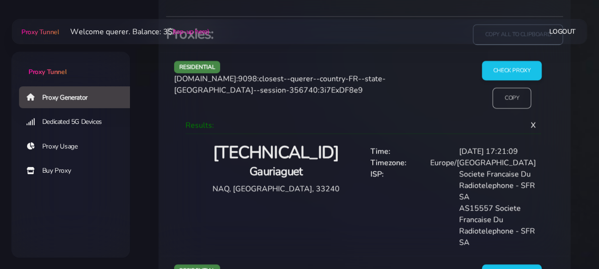
click at [511, 99] on input "Copy" at bounding box center [511, 97] width 39 height 21
click at [308, 90] on div "residential [DOMAIN_NAME]:9098:closest--querer--country-FR--state-[GEOGRAPHIC_D…" at bounding box center [315, 88] width 294 height 55
